Goal: Task Accomplishment & Management: Use online tool/utility

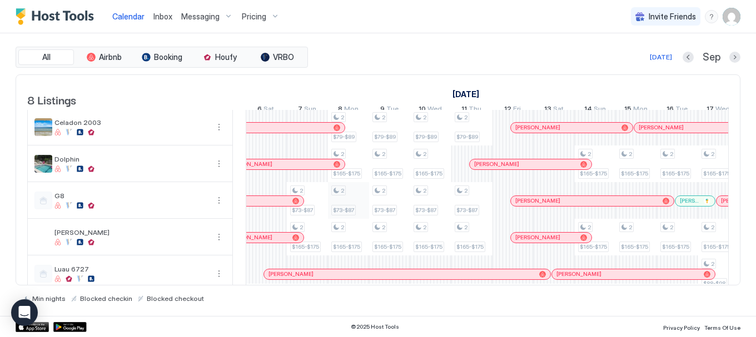
scroll to position [135, 0]
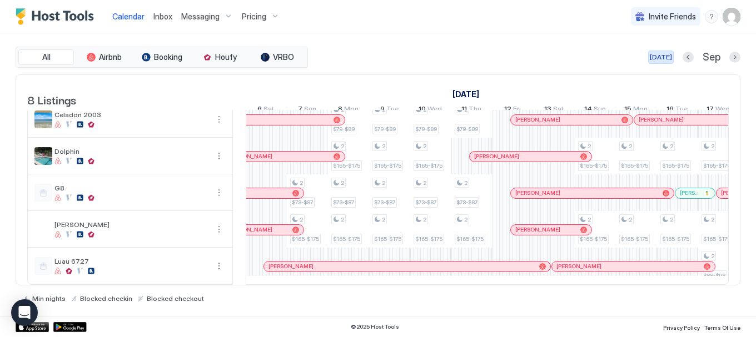
click at [654, 59] on button "[DATE]" at bounding box center [661, 57] width 26 height 13
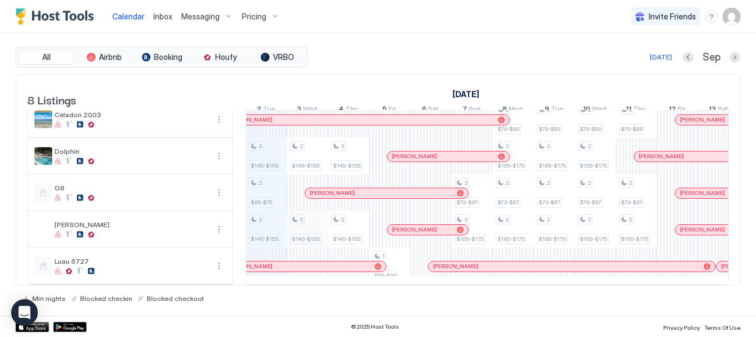
click at [304, 224] on div "2 $55-$65 2 $55-$65 2 $145-$155 2 $65-$75 2 $145-$155 2 $55-$65 2 $55-$65 2 $14…" at bounding box center [698, 138] width 2139 height 293
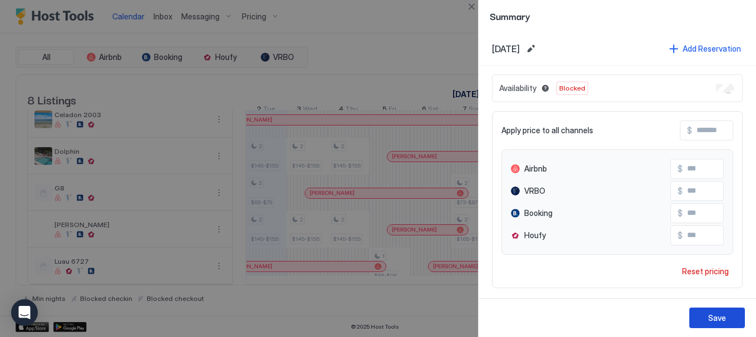
click at [716, 319] on div "Save" at bounding box center [717, 318] width 18 height 12
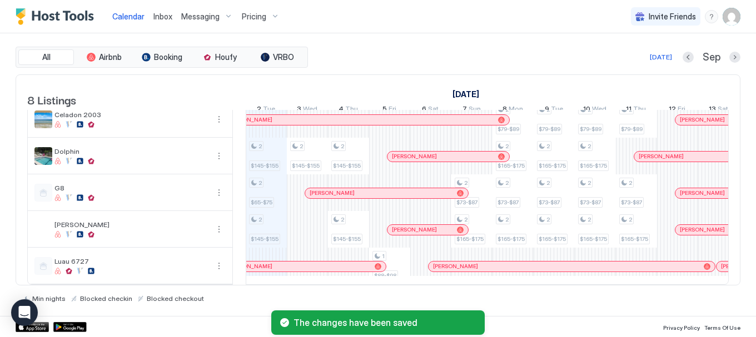
click at [320, 225] on div "2 $55-$65 2 $55-$65 2 $145-$155 2 $65-$75 2 $145-$155 2 $55-$65 2 $55-$65 2 $14…" at bounding box center [698, 138] width 2139 height 293
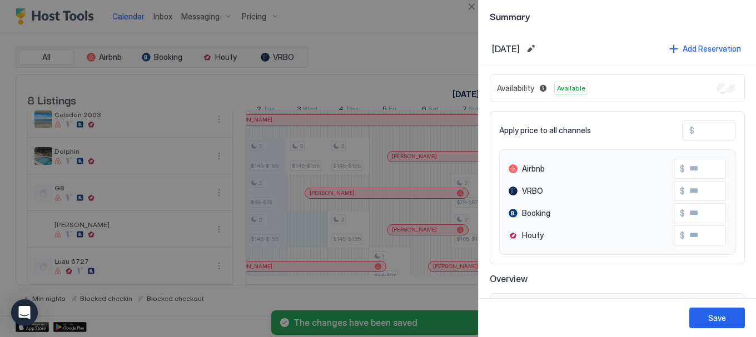
type input "***"
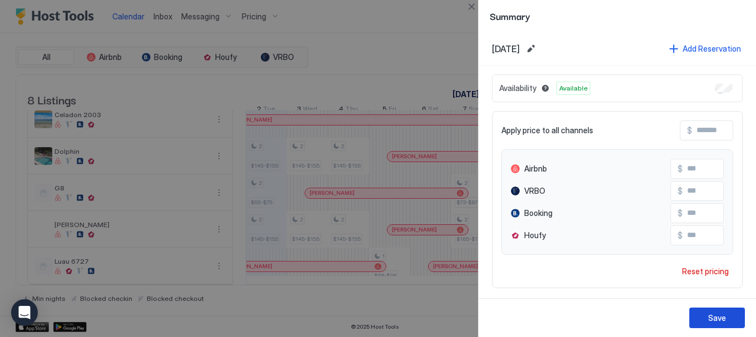
click at [713, 320] on div "Save" at bounding box center [717, 318] width 18 height 12
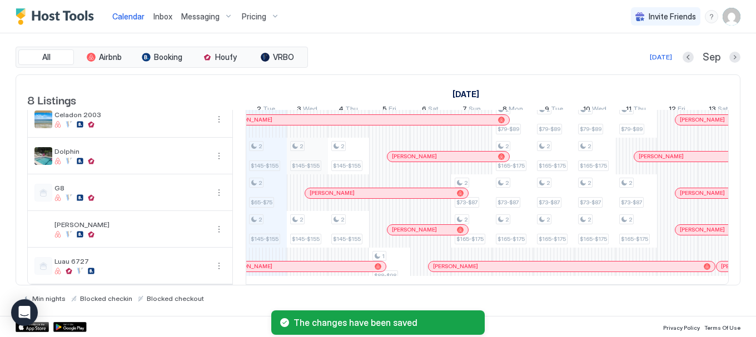
click at [308, 152] on div "2 $55-$65 2 $55-$65 2 $145-$155 2 $65-$75 2 $145-$155 2 $55-$65 2 $55-$65 2 $14…" at bounding box center [698, 138] width 2139 height 293
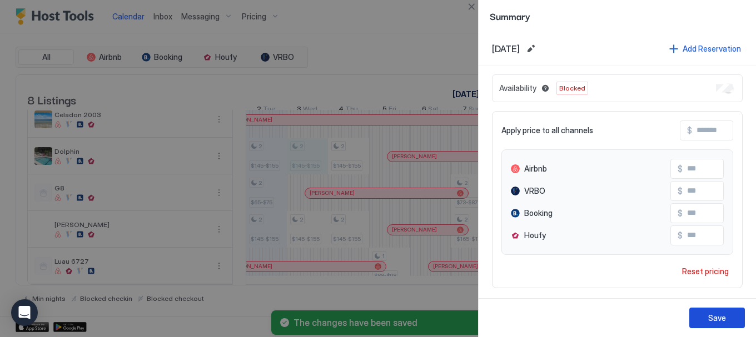
click at [713, 320] on div "Save" at bounding box center [717, 318] width 18 height 12
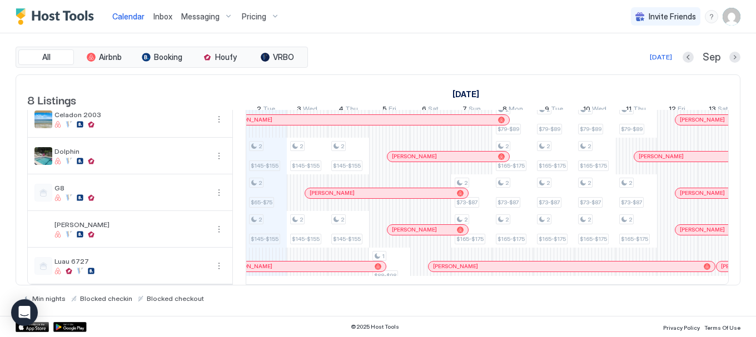
scroll to position [0, 0]
